Goal: Communication & Community: Answer question/provide support

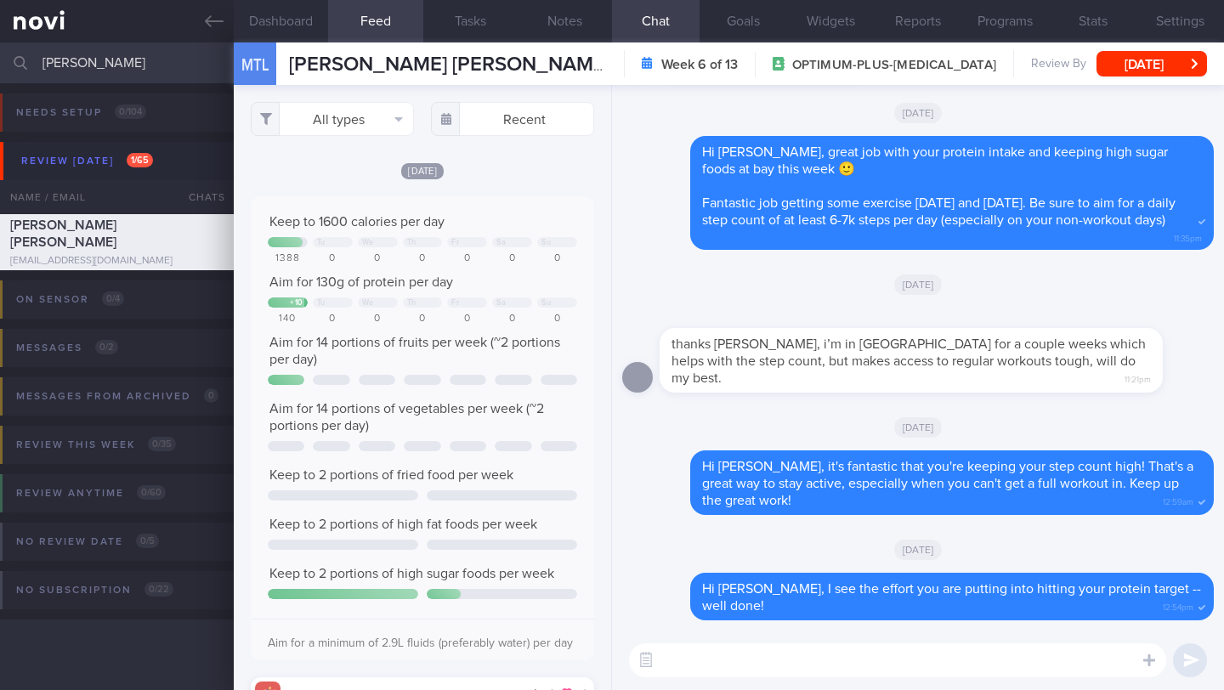
select select "8"
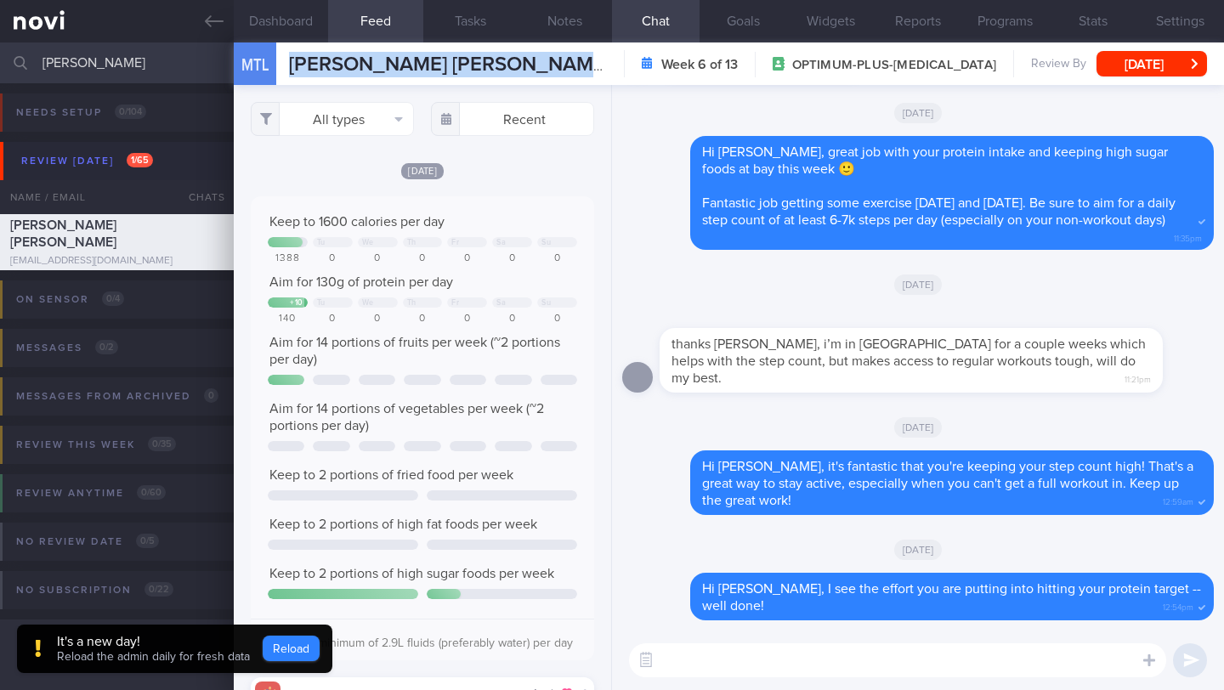
click at [275, 657] on button "Reload" at bounding box center [291, 648] width 57 height 25
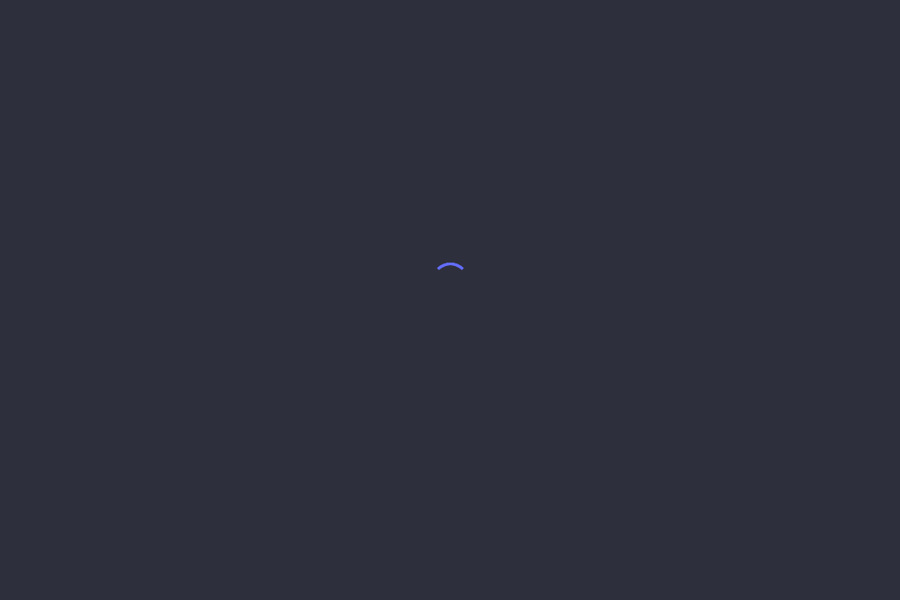
select select "8"
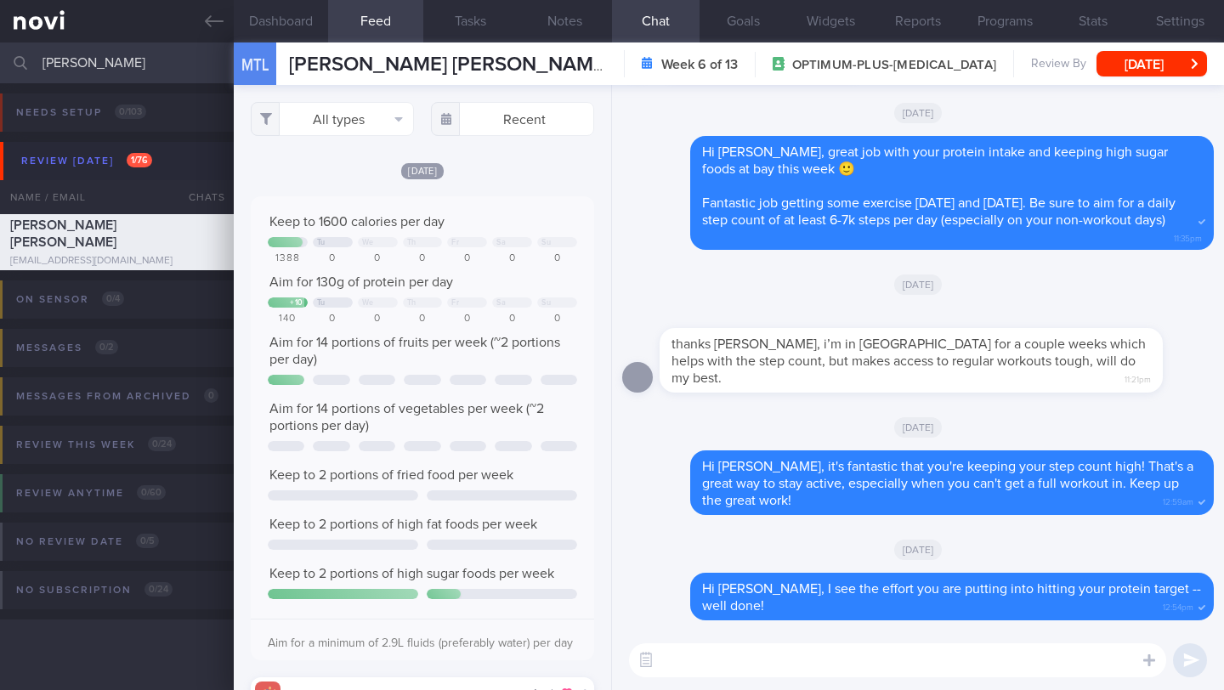
click at [99, 52] on input "[PERSON_NAME]" at bounding box center [612, 62] width 1224 height 41
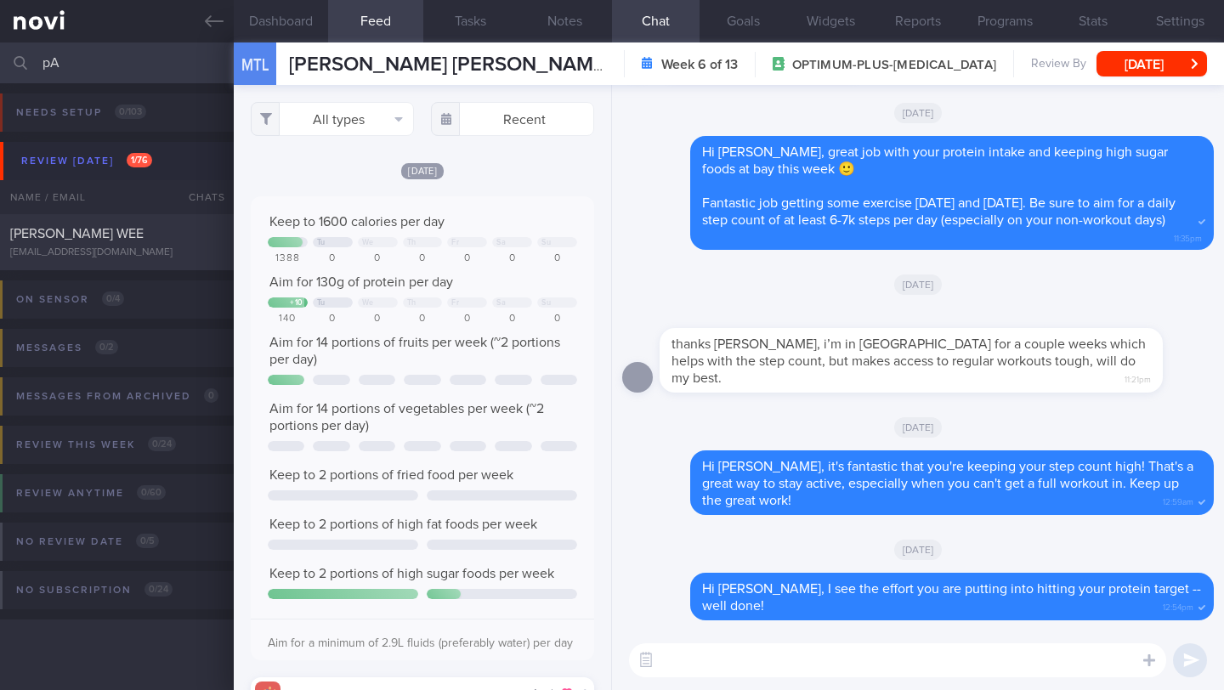
type input "p"
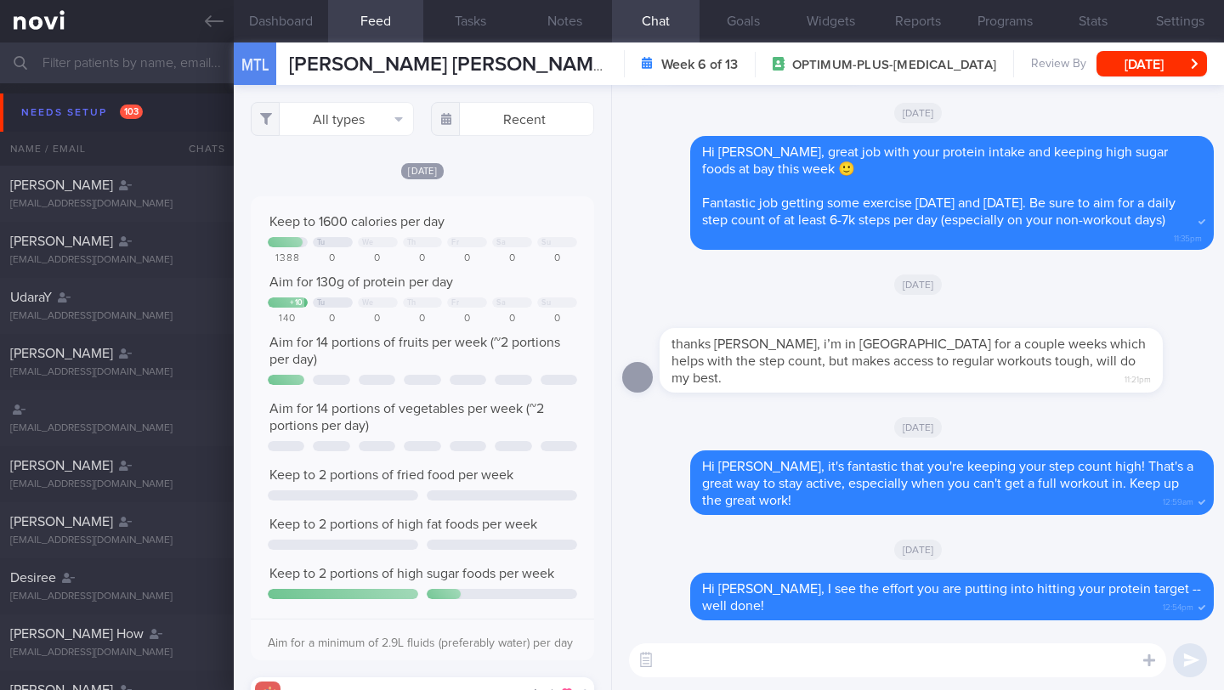
type input "a"
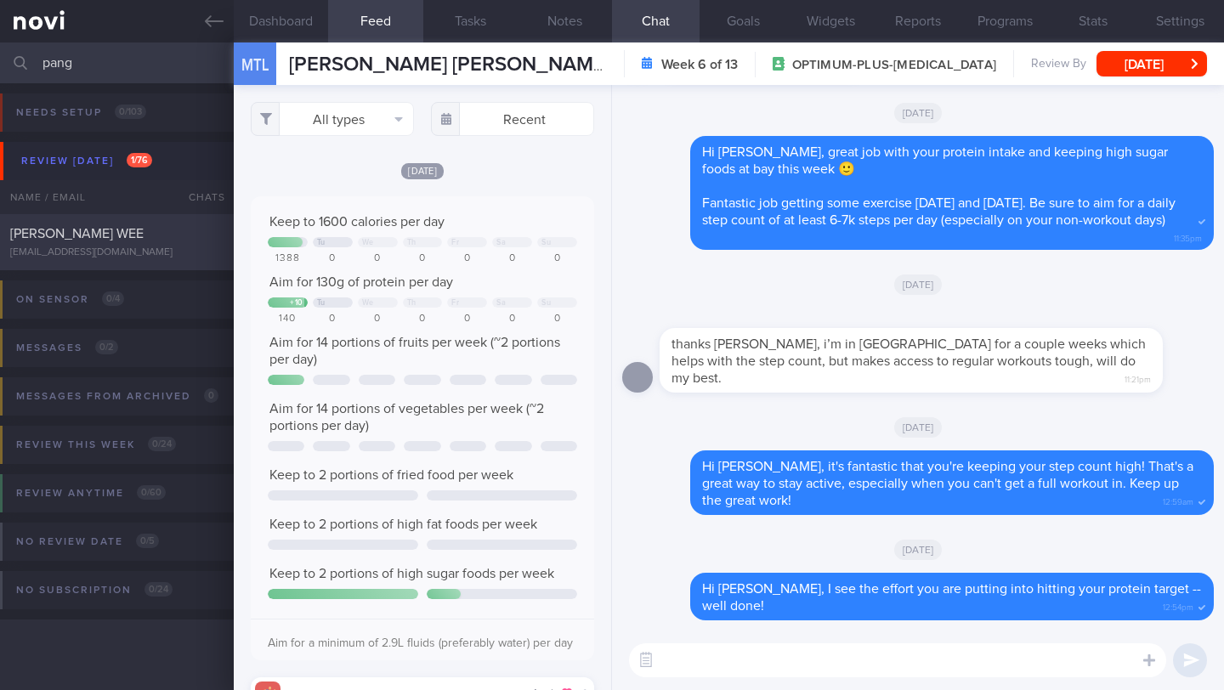
type input "pang"
click at [133, 243] on div "PANG KOK WEE pangkokwee75@gmail.com" at bounding box center [117, 242] width 234 height 34
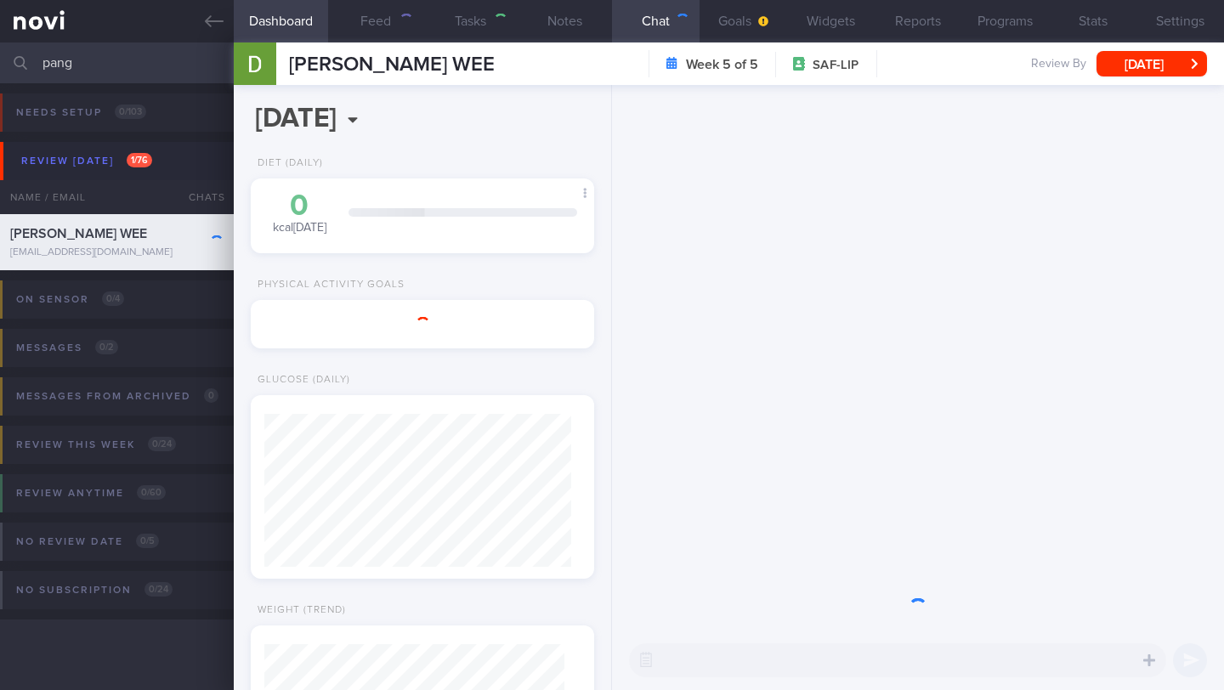
type input "29/9 SAF LIP - FINAL R/V on 30/9"
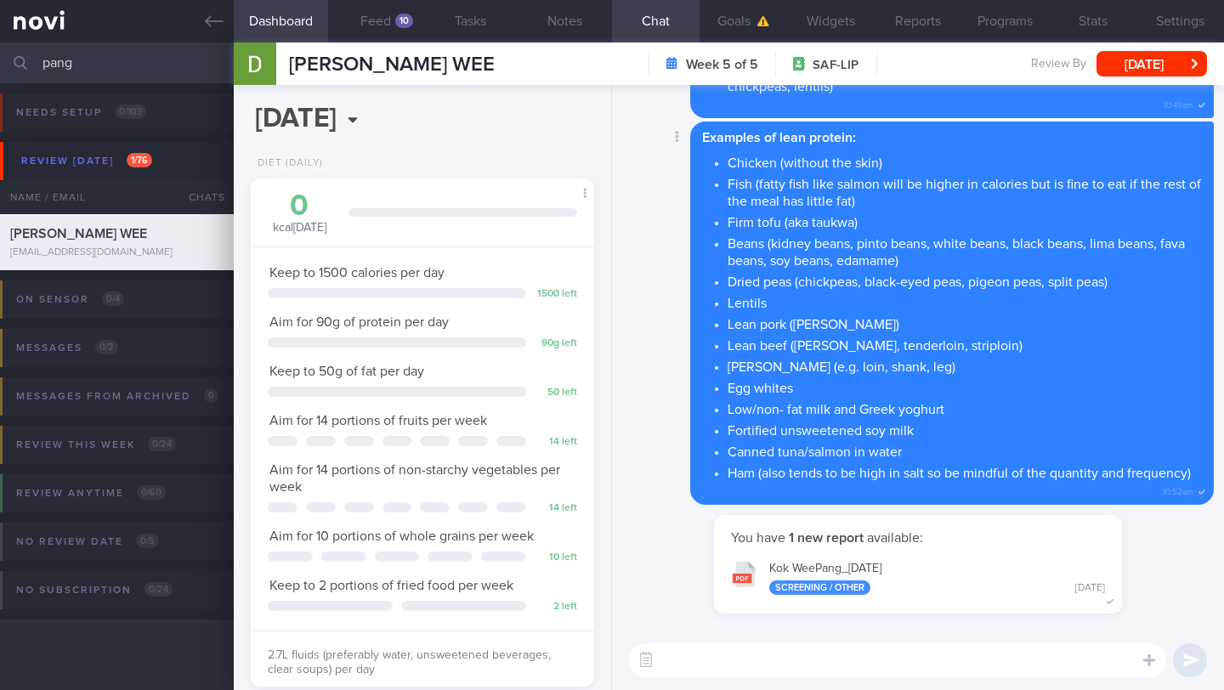
scroll to position [-161, 0]
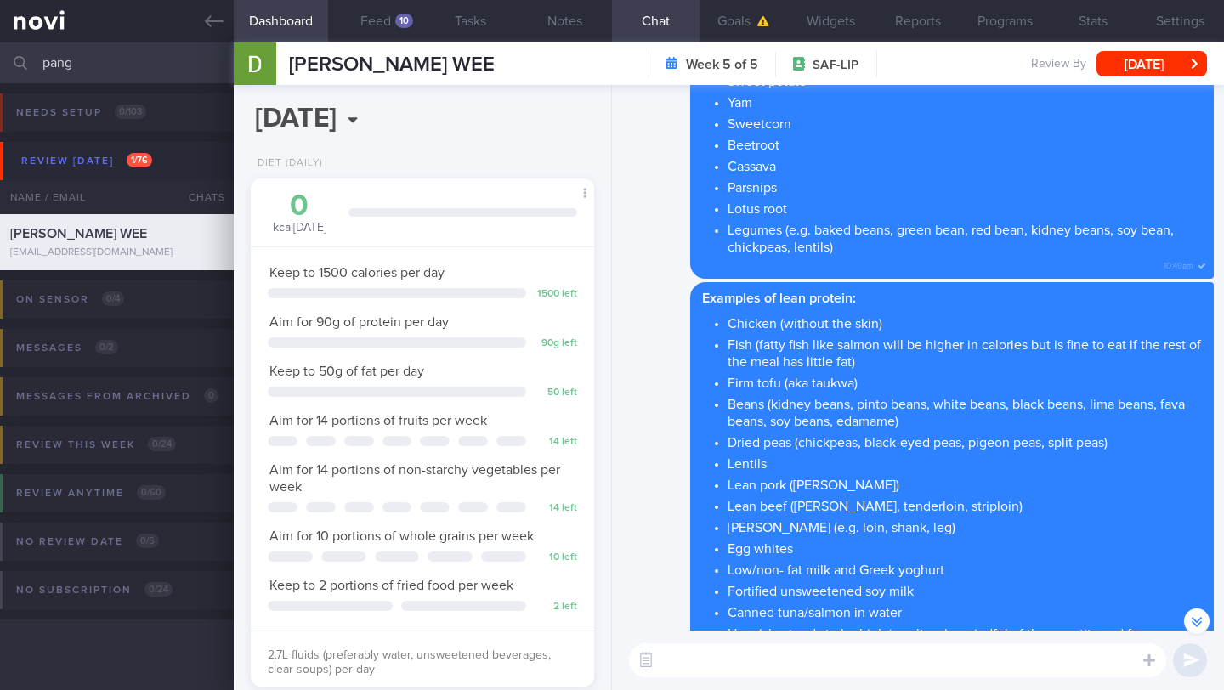
click at [788, 668] on textarea at bounding box center [897, 660] width 537 height 34
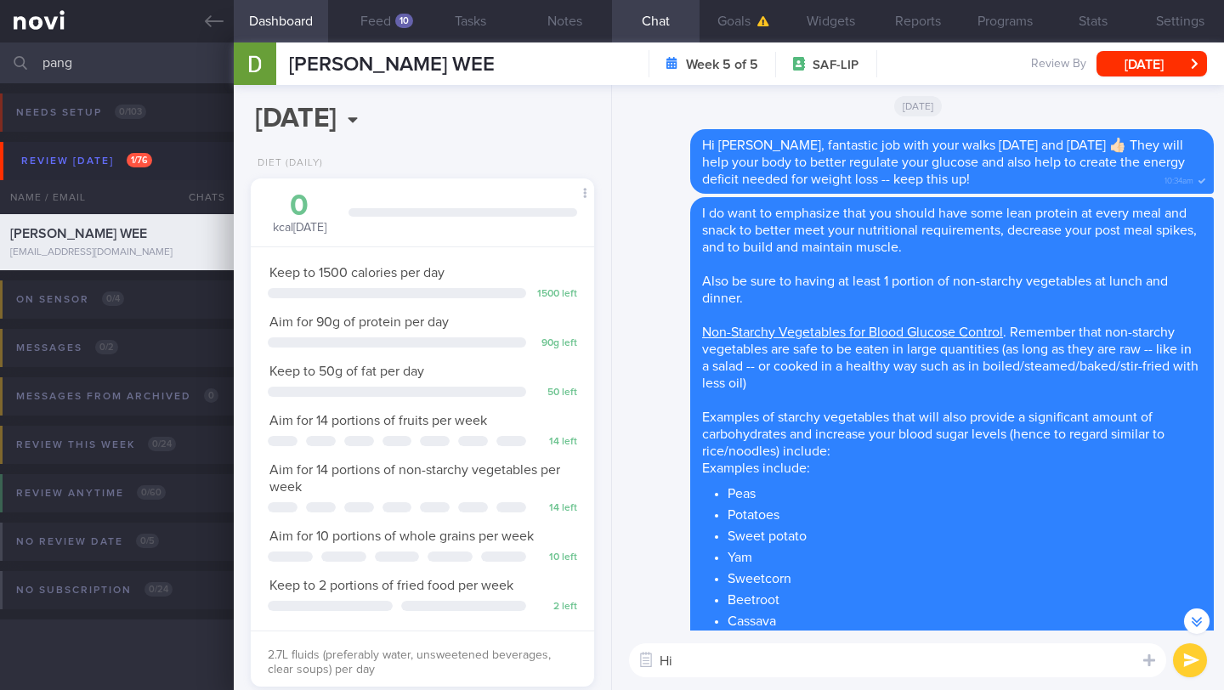
scroll to position [-677, 0]
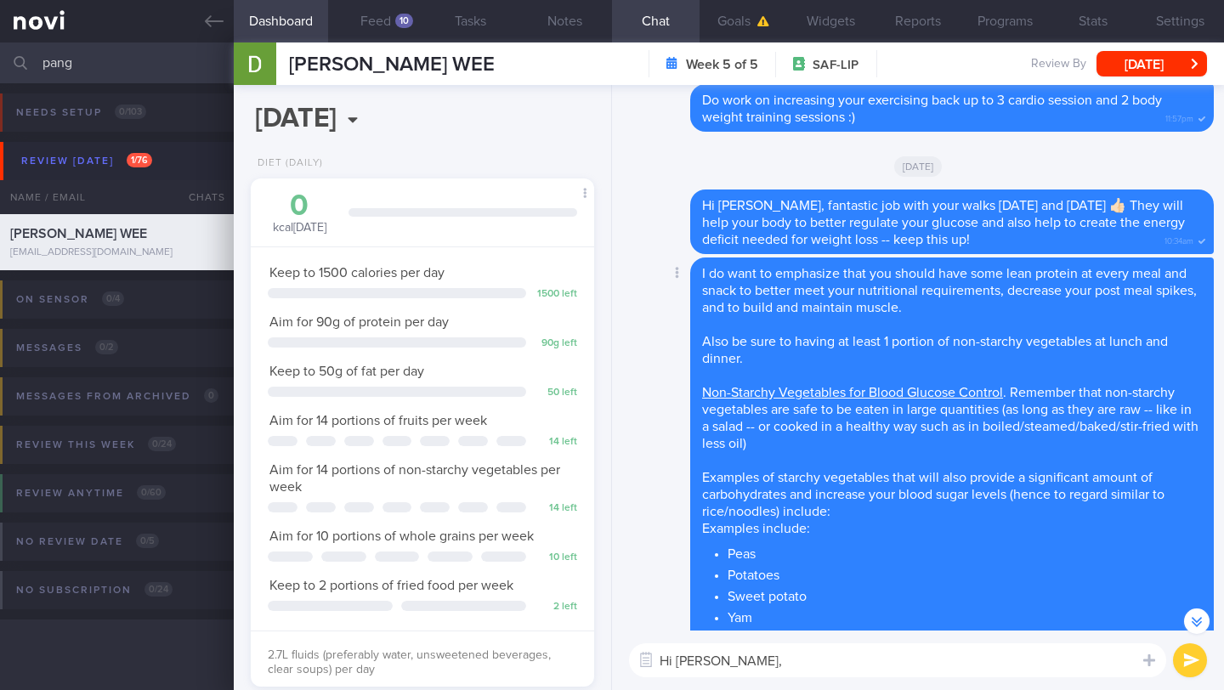
paste textarea "If you need to reschedule your appointment, please contact the front desk at 86…"
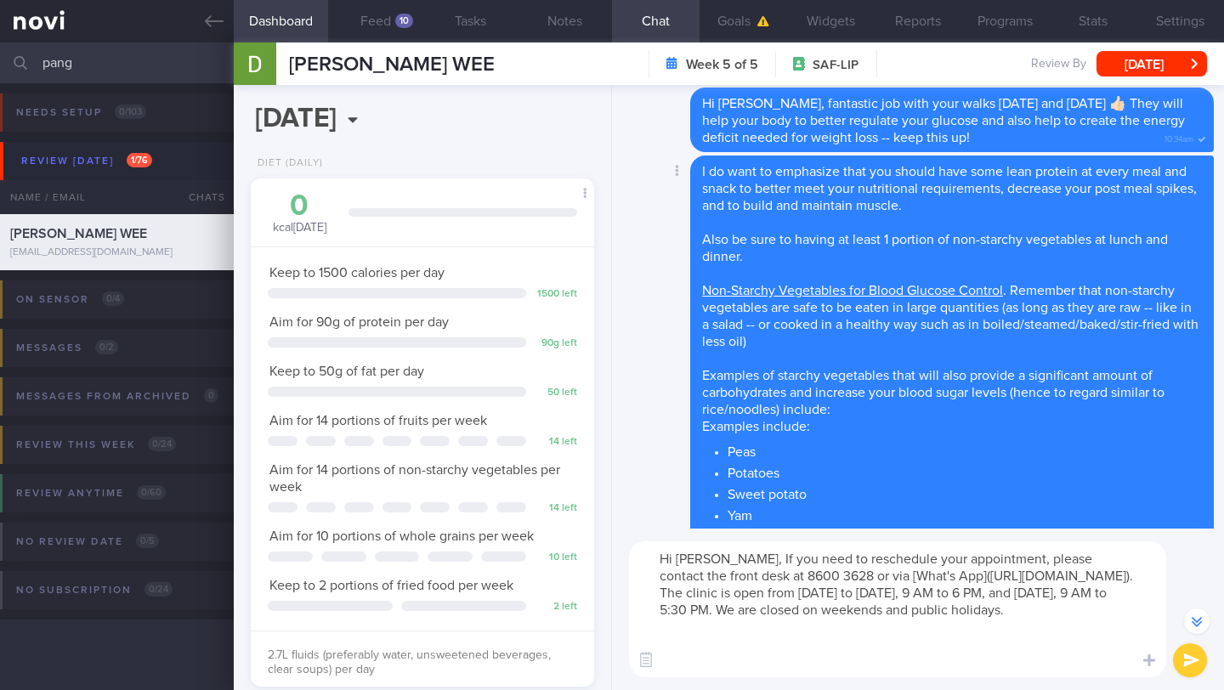
scroll to position [-779, 0]
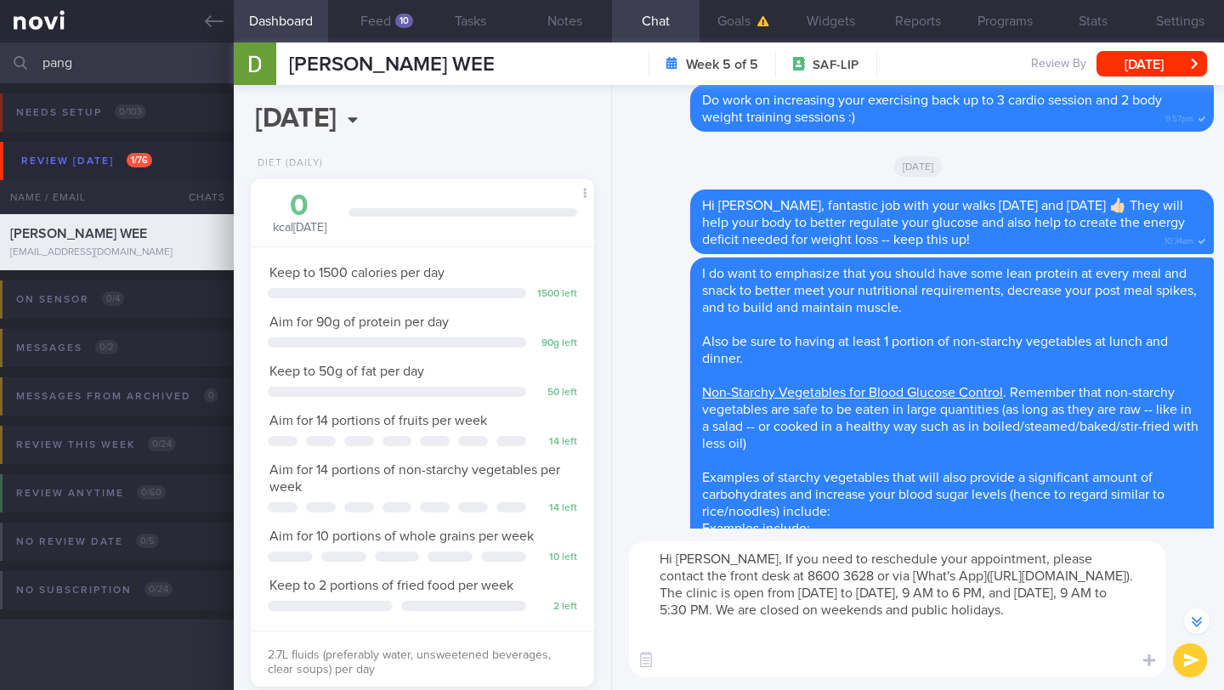
click at [721, 562] on textarea "Hi David, If you need to reschedule your appointment, please contact the front …" at bounding box center [897, 609] width 537 height 136
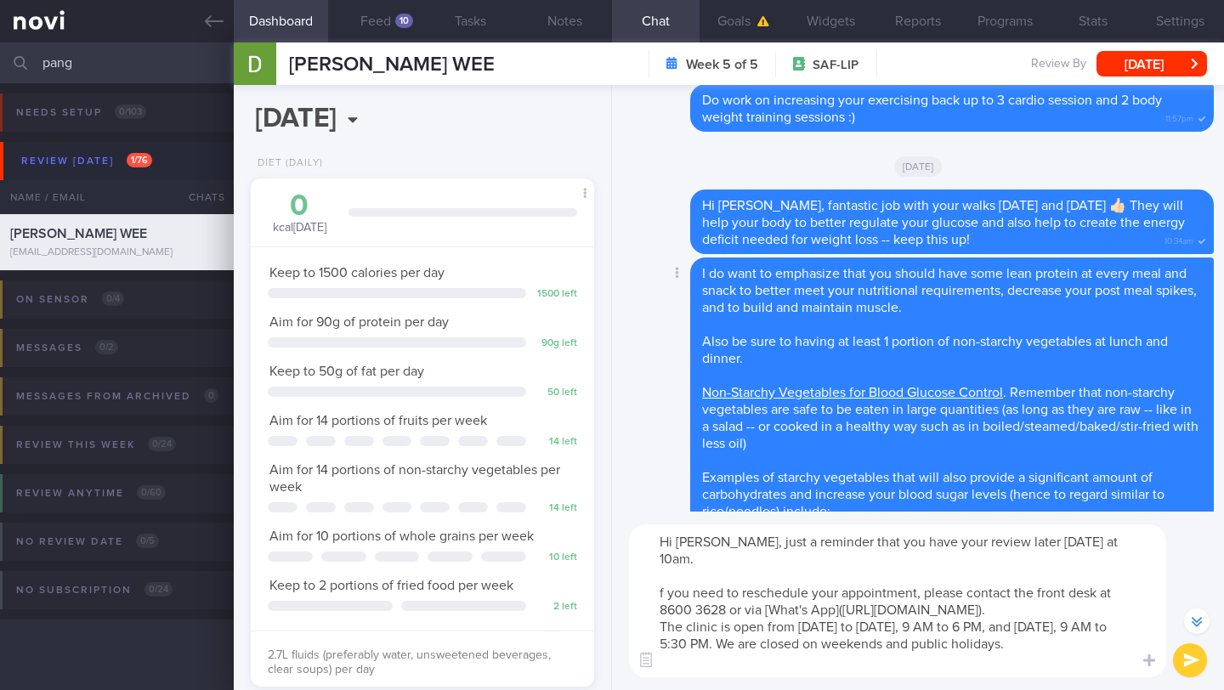
scroll to position [-813, 0]
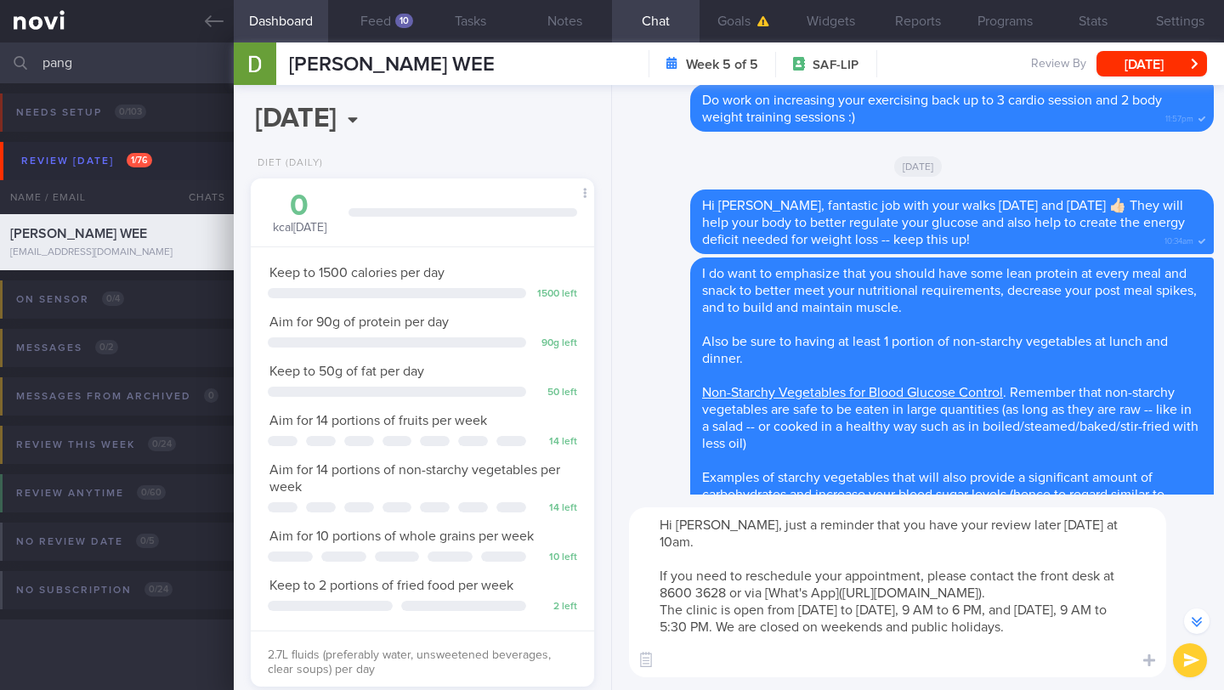
click at [1123, 527] on textarea "Hi David, just a reminder that you have your review later today at 10am. If you…" at bounding box center [897, 592] width 537 height 170
click at [1011, 615] on textarea "Hi David, just a reminder that you have your review later today at 10am 🙂 If yo…" at bounding box center [897, 592] width 537 height 170
click at [1045, 648] on textarea "Hi David, just a reminder that you have your review later today at 10am 🙂 If yo…" at bounding box center [897, 592] width 537 height 170
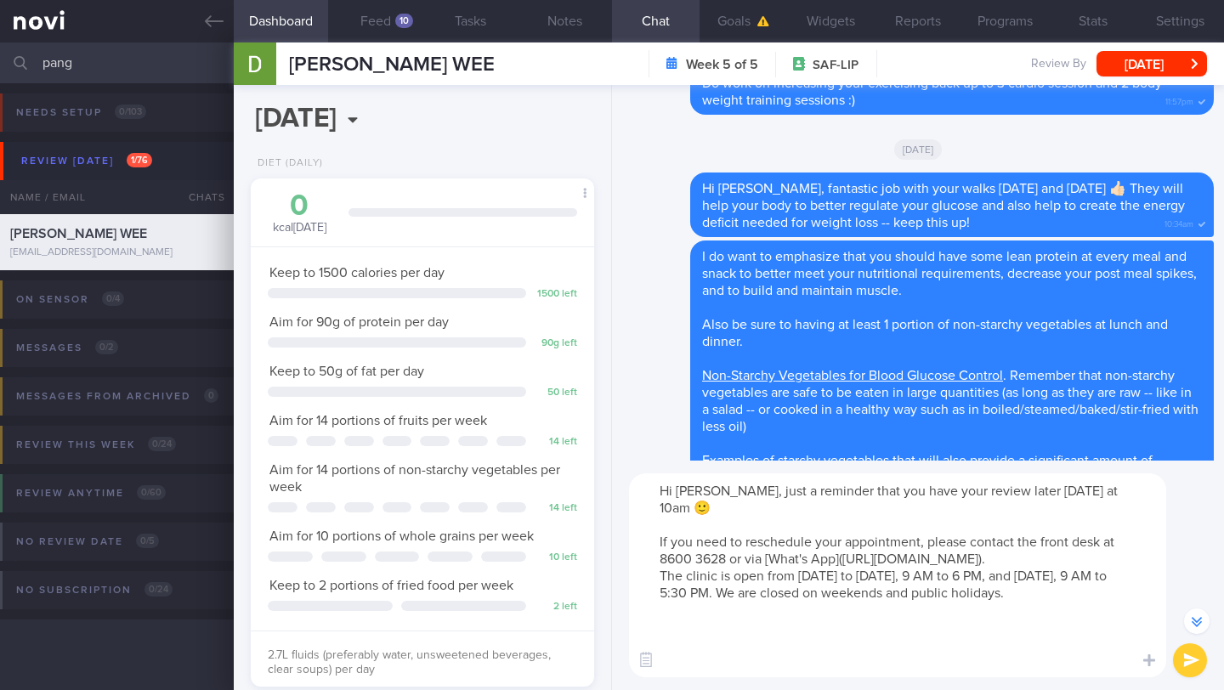
scroll to position [-847, 0]
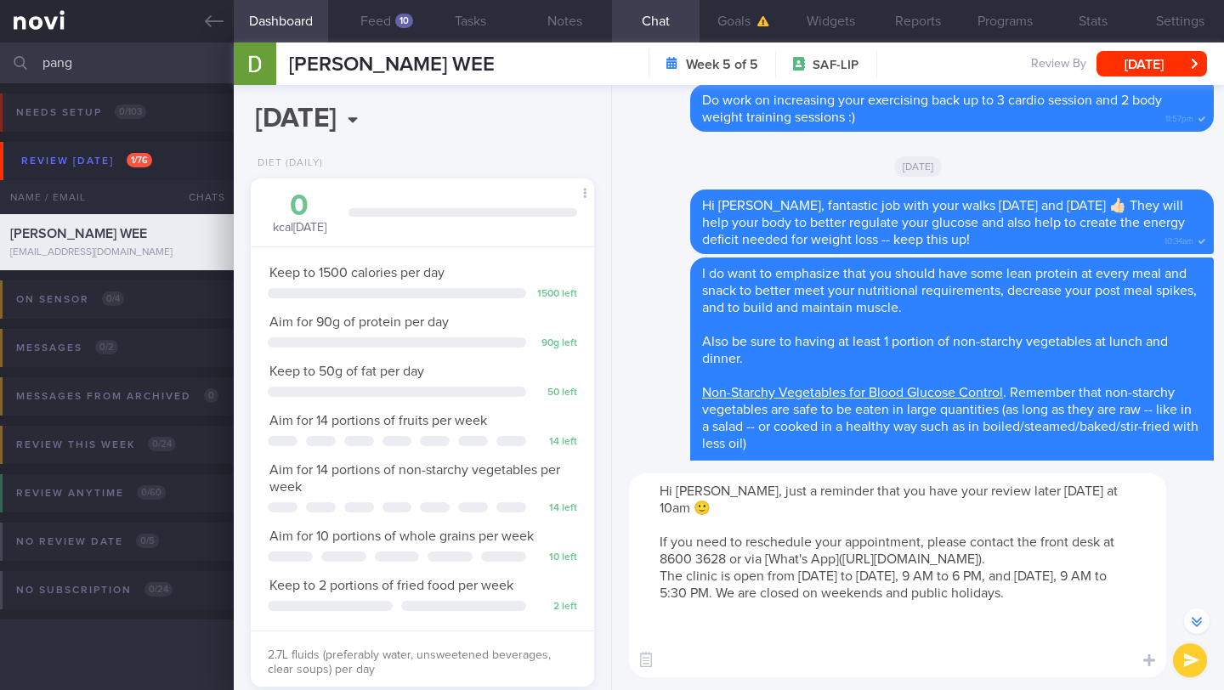
paste textarea "The review appointment will be much quicker than the first one. Here's what wil…"
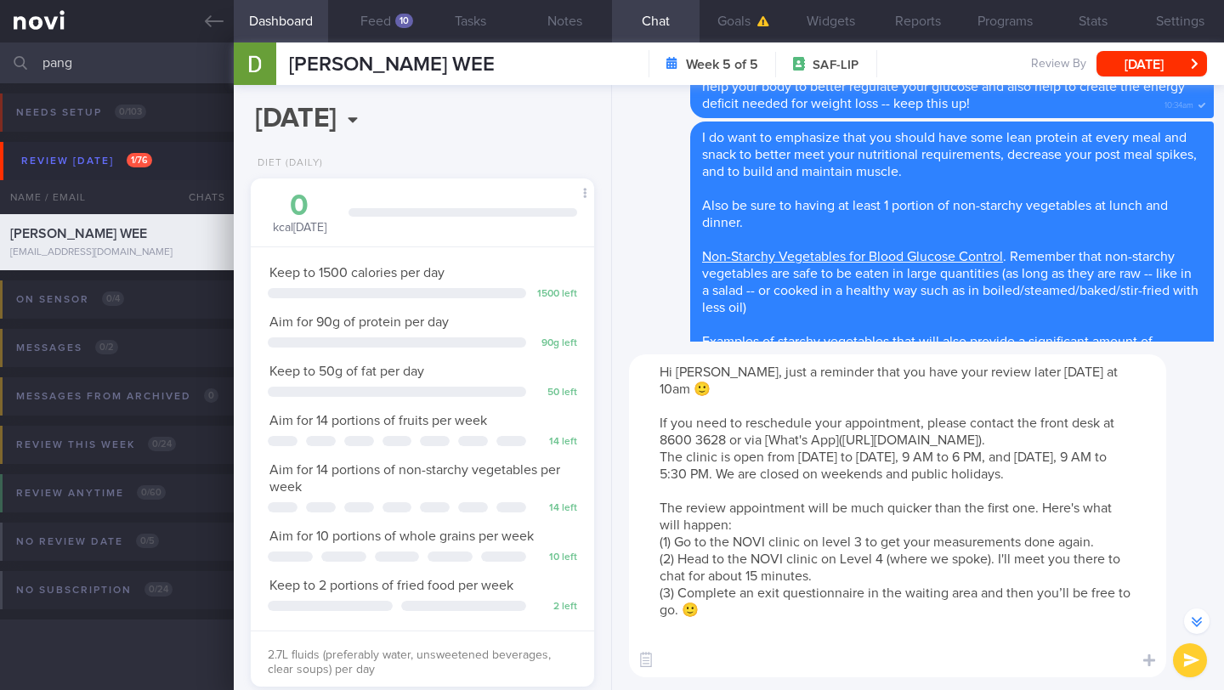
scroll to position [-966, 0]
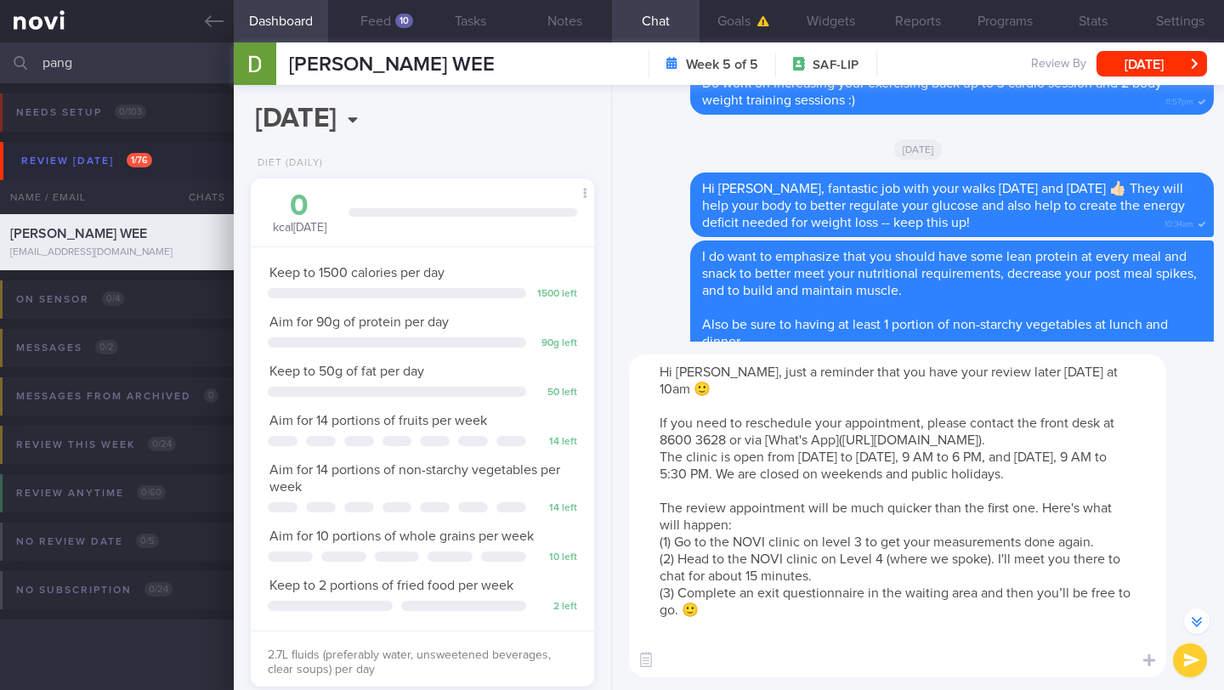
click at [746, 628] on textarea "Hi David, just a reminder that you have your review later today at 10am 🙂 If yo…" at bounding box center [897, 515] width 537 height 323
type textarea "Hi David, just a reminder that you have your review later today at 10am 🙂 If yo…"
click at [1189, 669] on button "submit" at bounding box center [1190, 660] width 34 height 34
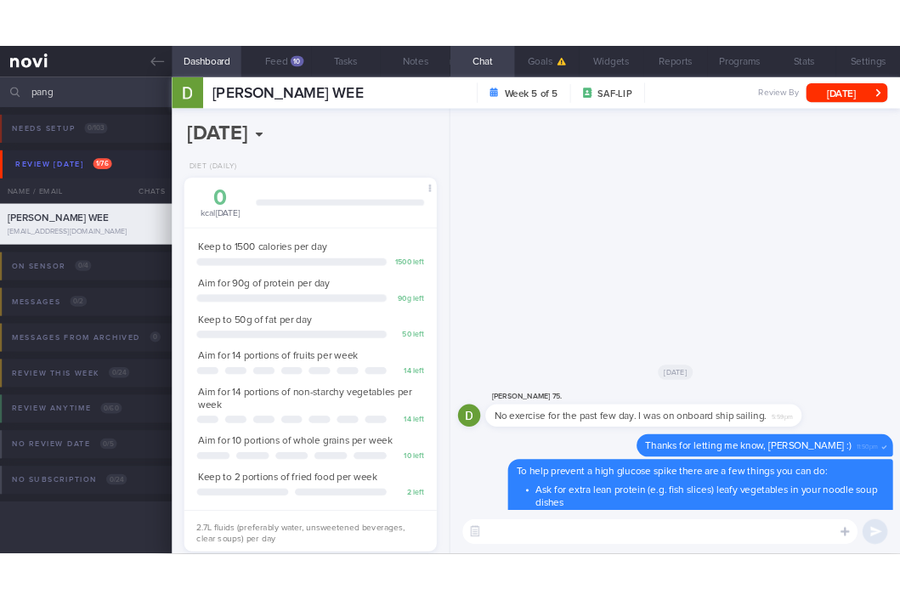
scroll to position [0, 0]
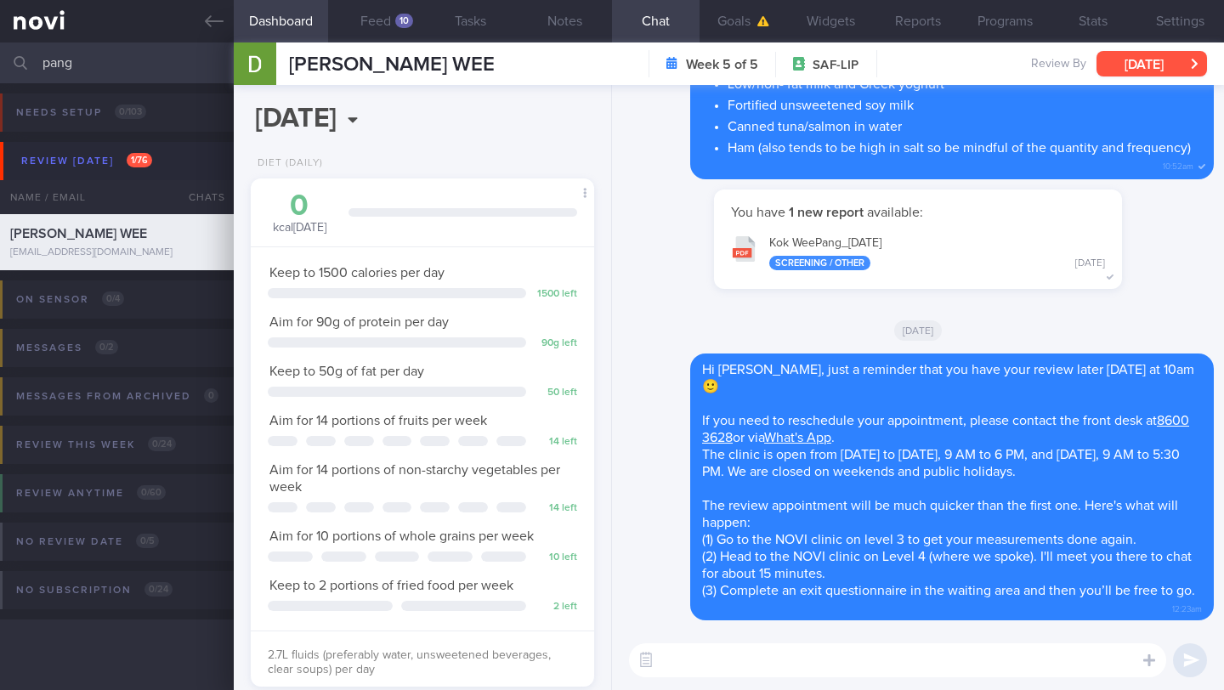
click at [1136, 64] on button "[DATE]" at bounding box center [1151, 63] width 110 height 25
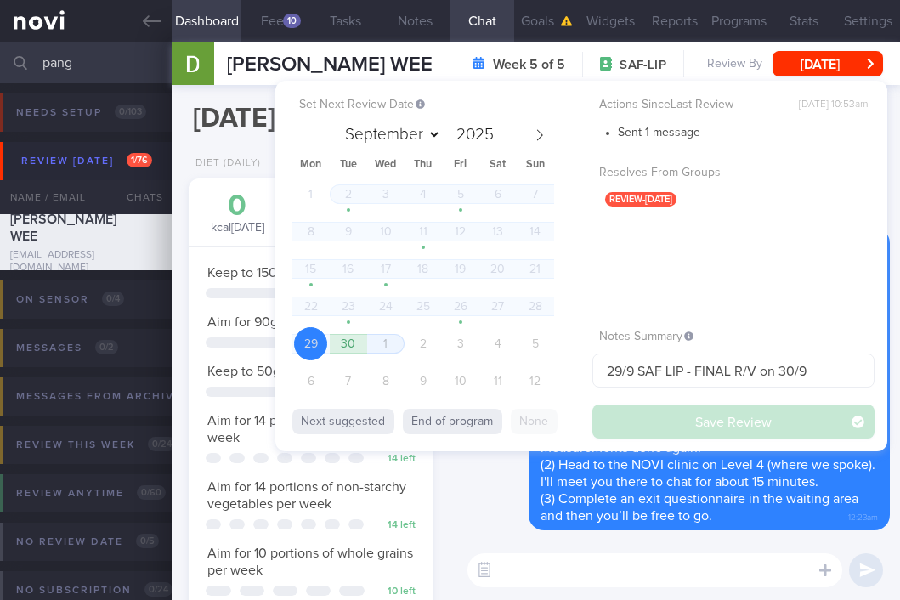
scroll to position [131, 212]
